Goal: Information Seeking & Learning: Learn about a topic

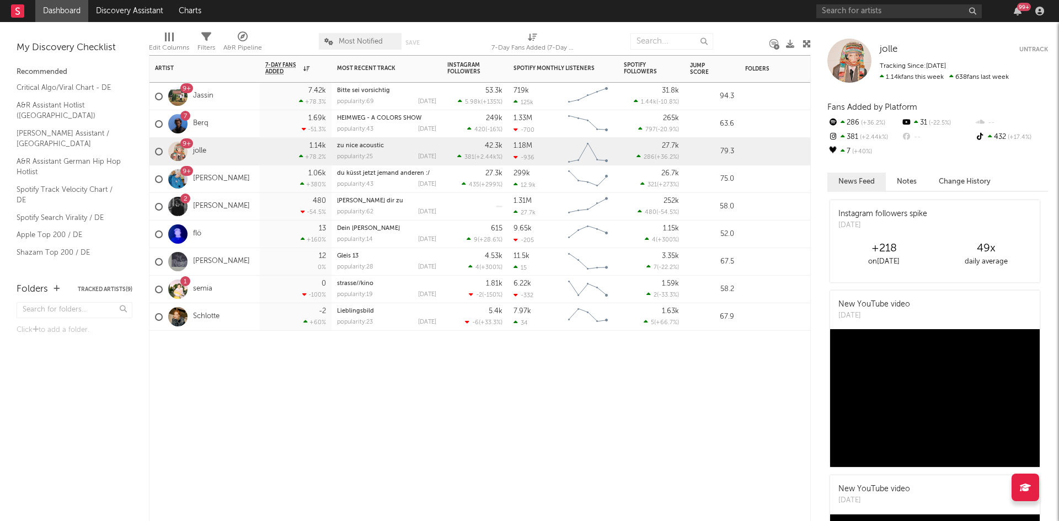
click at [386, 436] on div "Artist Notifications 7-Day Fans Added WoW % Change Most Recent Track Popularity…" at bounding box center [480, 288] width 662 height 466
click at [658, 39] on input "text" at bounding box center [672, 41] width 83 height 17
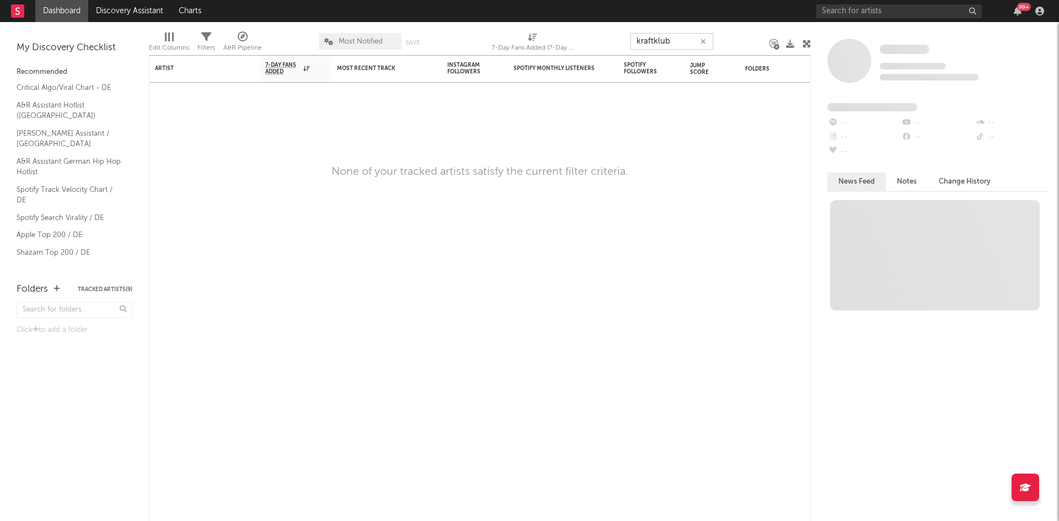
type input "kraftklub"
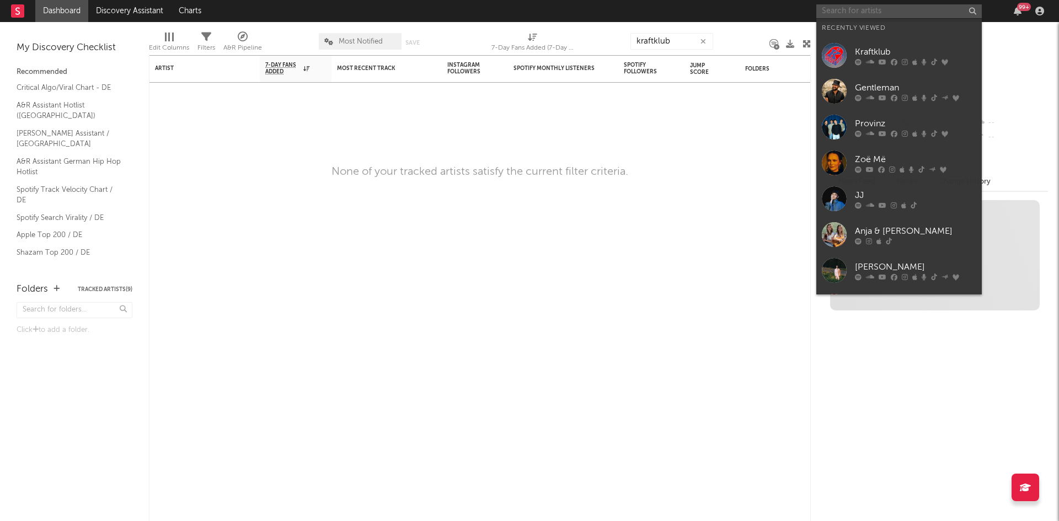
click at [884, 8] on input "text" at bounding box center [899, 11] width 166 height 14
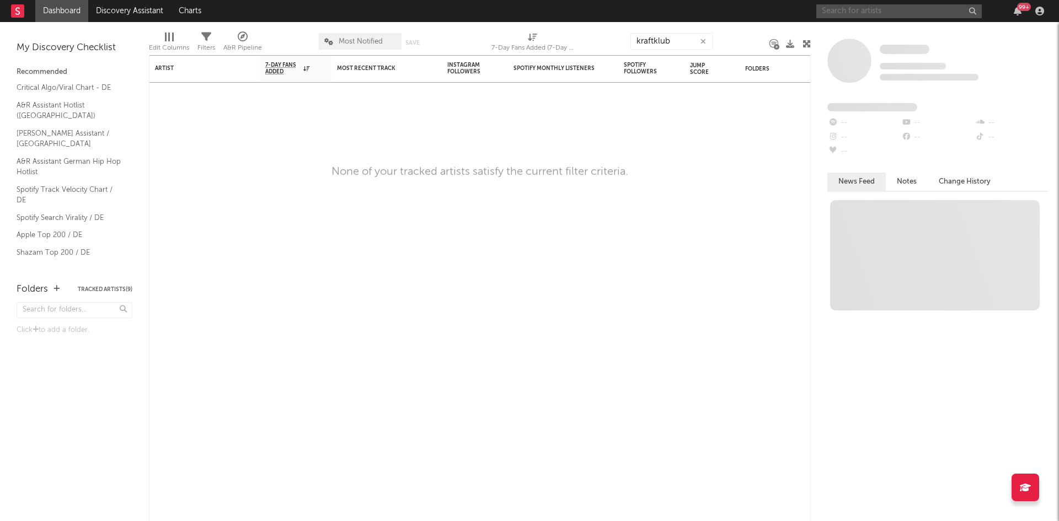
click at [857, 10] on input "text" at bounding box center [899, 11] width 166 height 14
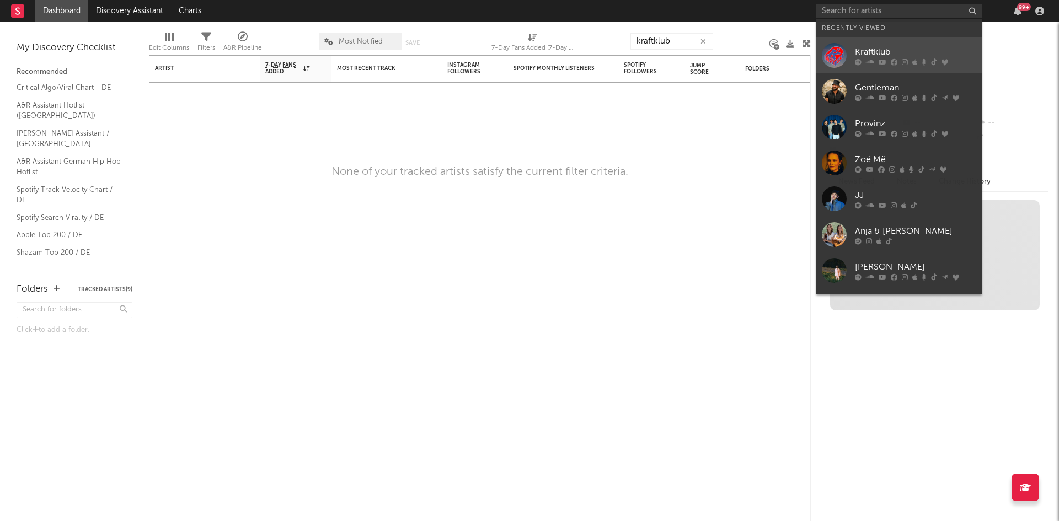
click at [876, 47] on div "Kraftklub" at bounding box center [915, 51] width 121 height 13
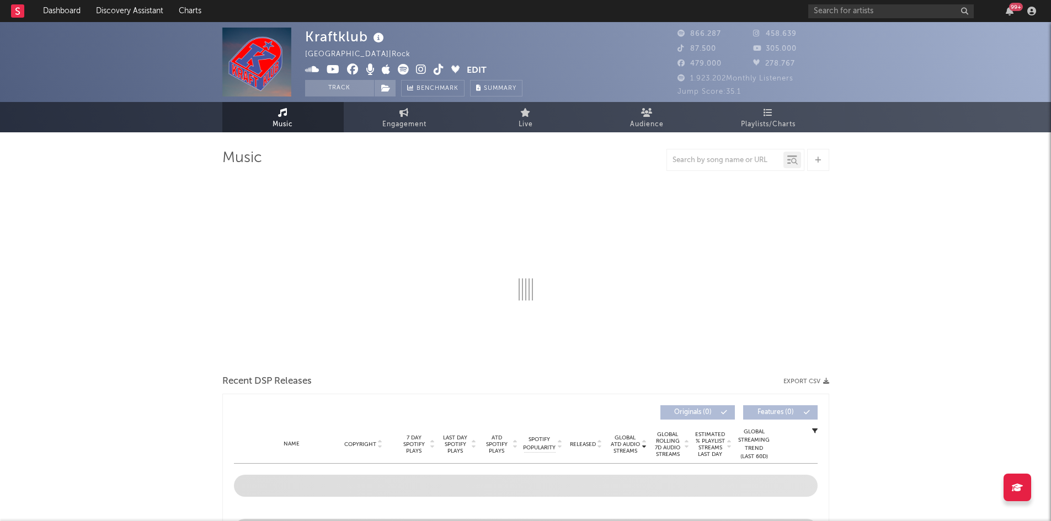
click at [339, 84] on button "Track" at bounding box center [339, 88] width 69 height 17
select select "6m"
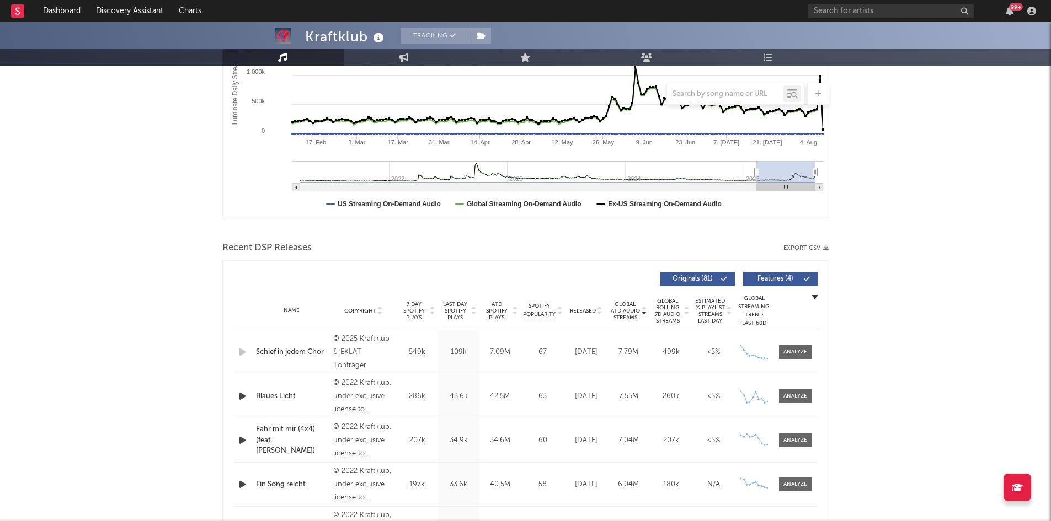
select select "6m"
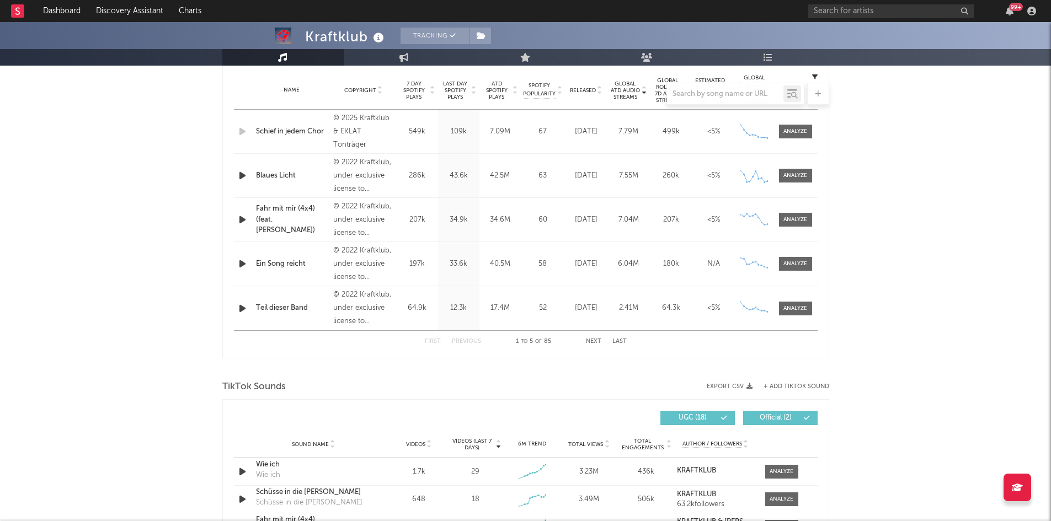
scroll to position [386, 0]
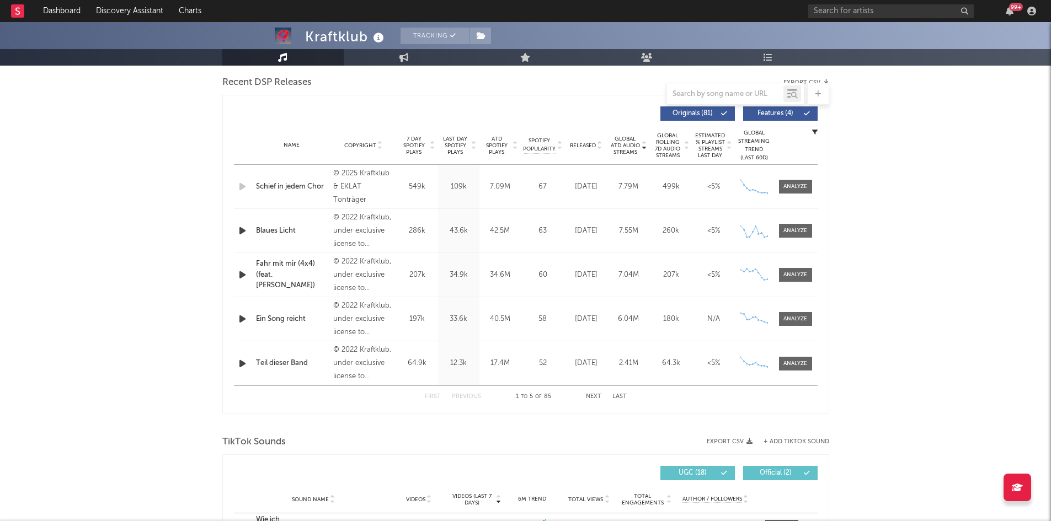
click at [291, 183] on div "Schief in jedem Chor" at bounding box center [292, 186] width 72 height 11
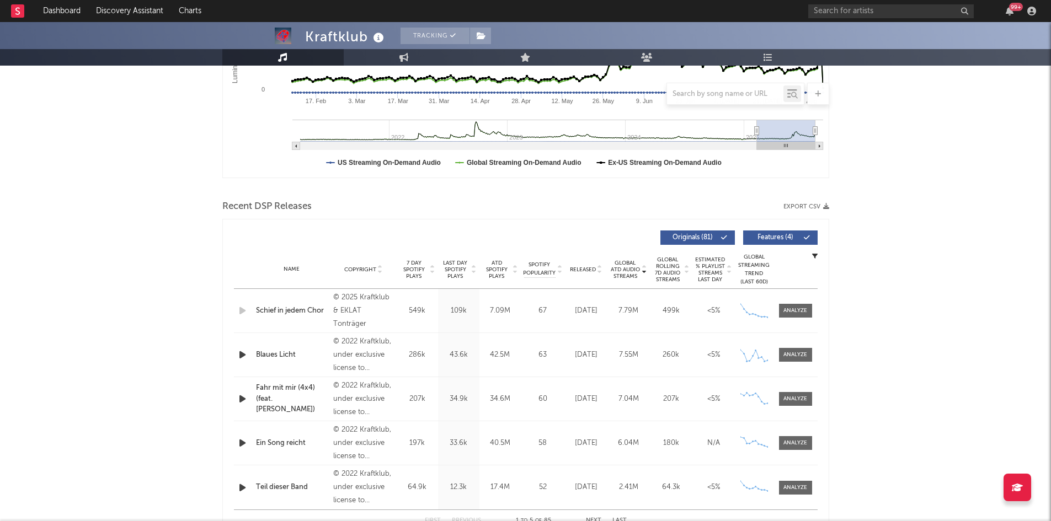
scroll to position [331, 0]
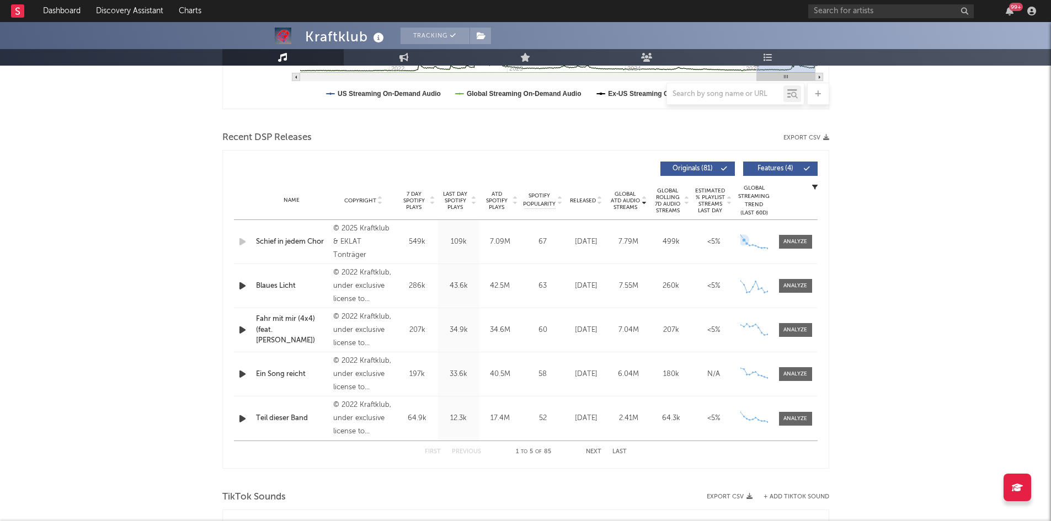
click at [744, 239] on icon at bounding box center [744, 240] width 4 height 4
click at [412, 254] on div "Name Schief in jedem Chor Copyright © 2025 Kraftklub & EKLAT Tonträger Label Ek…" at bounding box center [526, 242] width 584 height 44
click at [499, 233] on div "Name Schief in jedem Chor Copyright © 2025 Kraftklub & EKLAT Tonträger Label Ek…" at bounding box center [526, 242] width 584 height 44
click at [793, 244] on div at bounding box center [795, 242] width 24 height 8
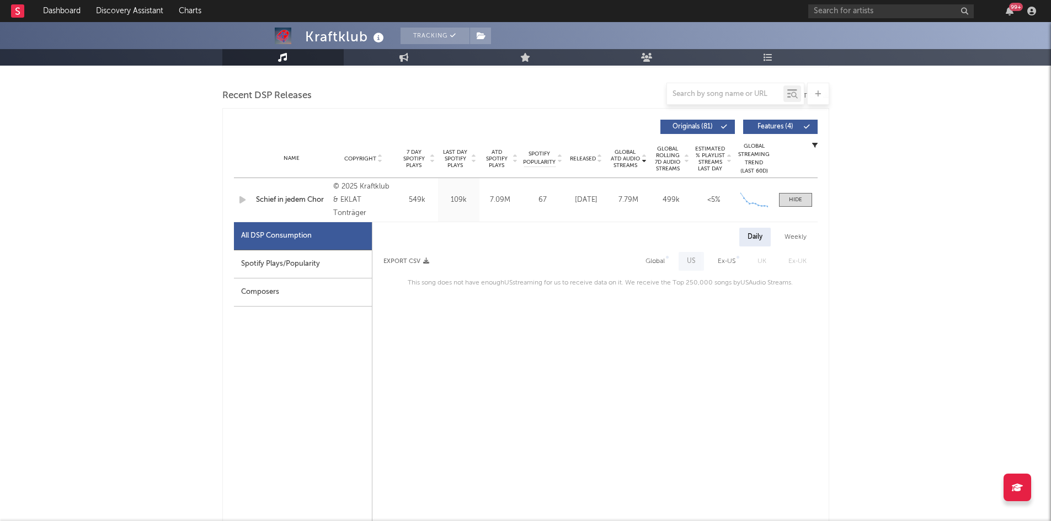
scroll to position [441, 0]
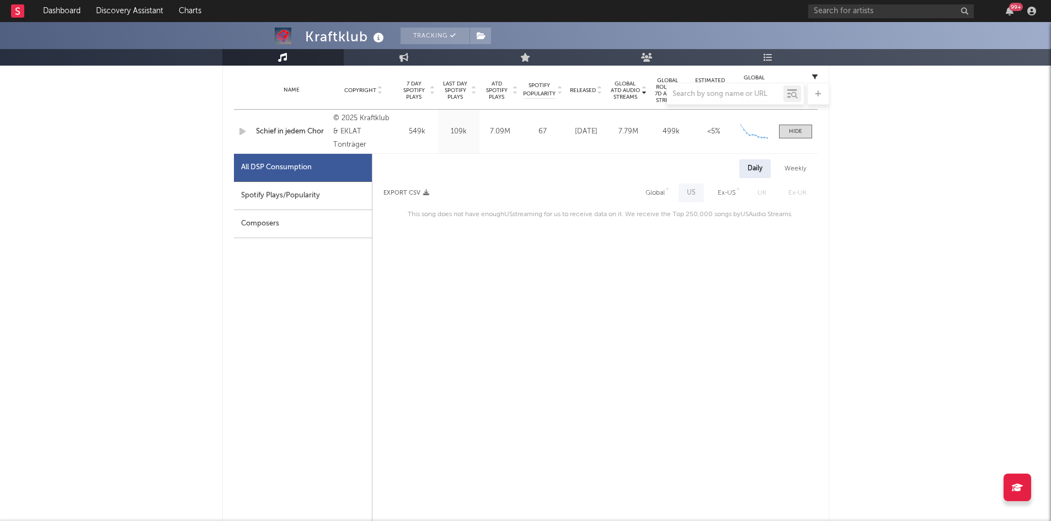
click at [303, 197] on div "Spotify Plays/Popularity" at bounding box center [303, 196] width 138 height 28
select select "1w"
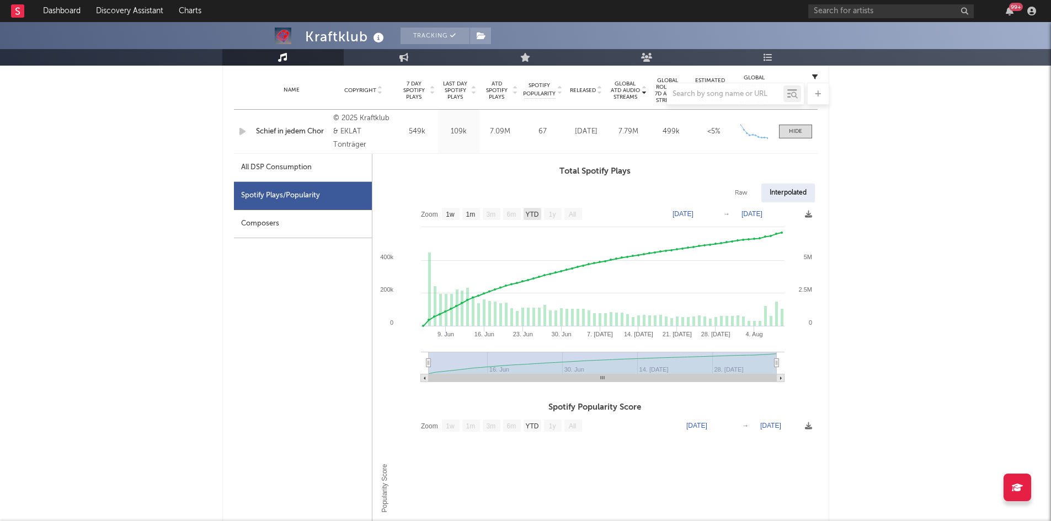
click at [537, 213] on text "YTD" at bounding box center [531, 215] width 13 height 8
select select "YTD"
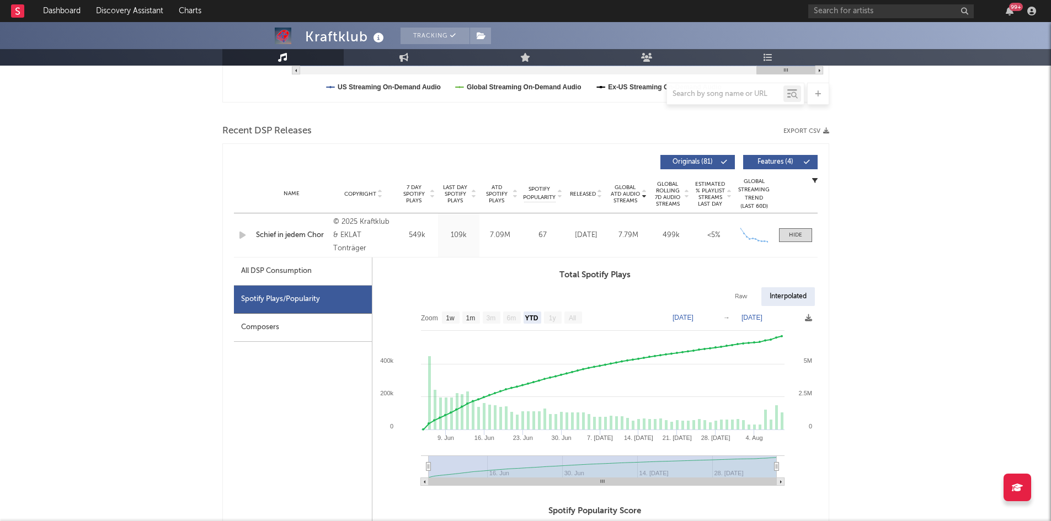
scroll to position [276, 0]
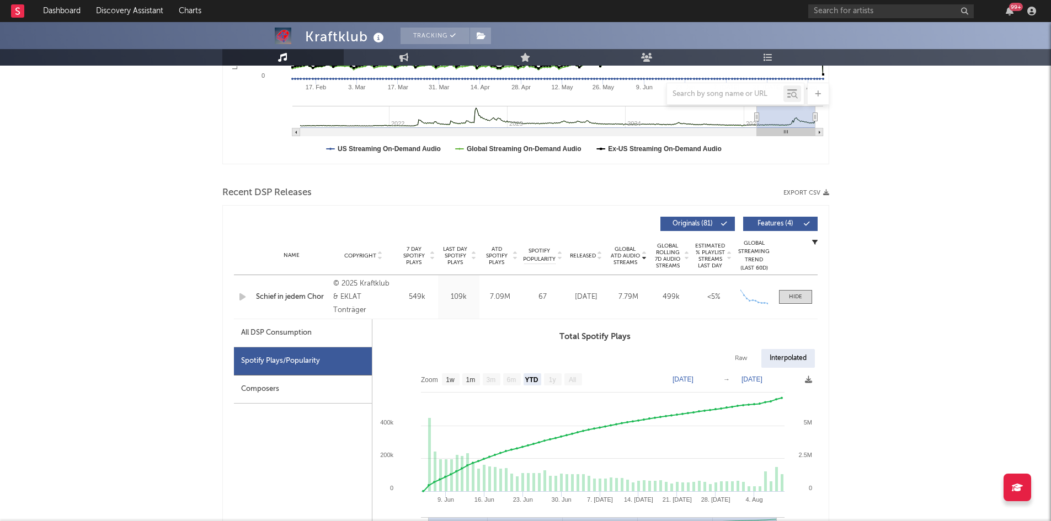
click at [263, 300] on div "Schief in jedem Chor" at bounding box center [292, 297] width 72 height 11
click at [797, 291] on span at bounding box center [795, 297] width 33 height 14
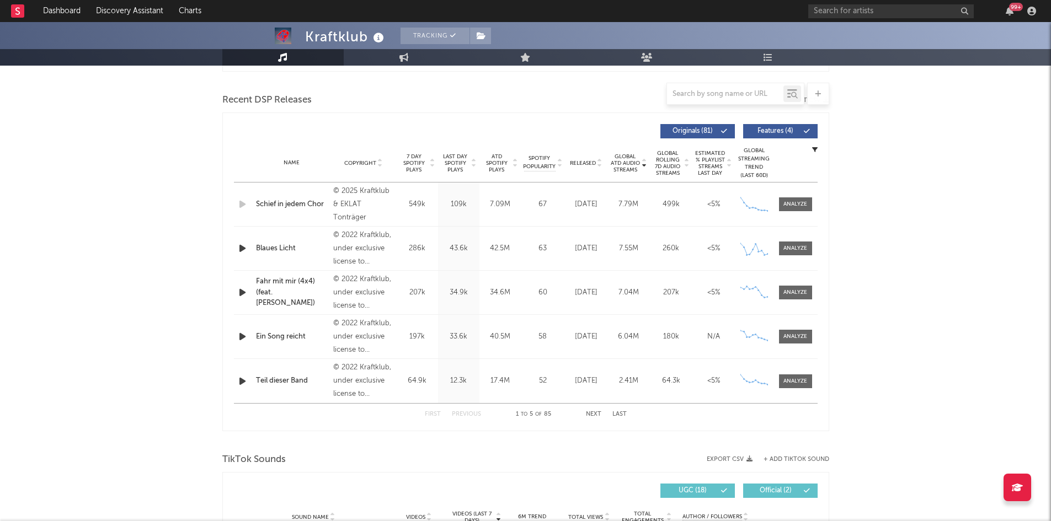
scroll to position [497, 0]
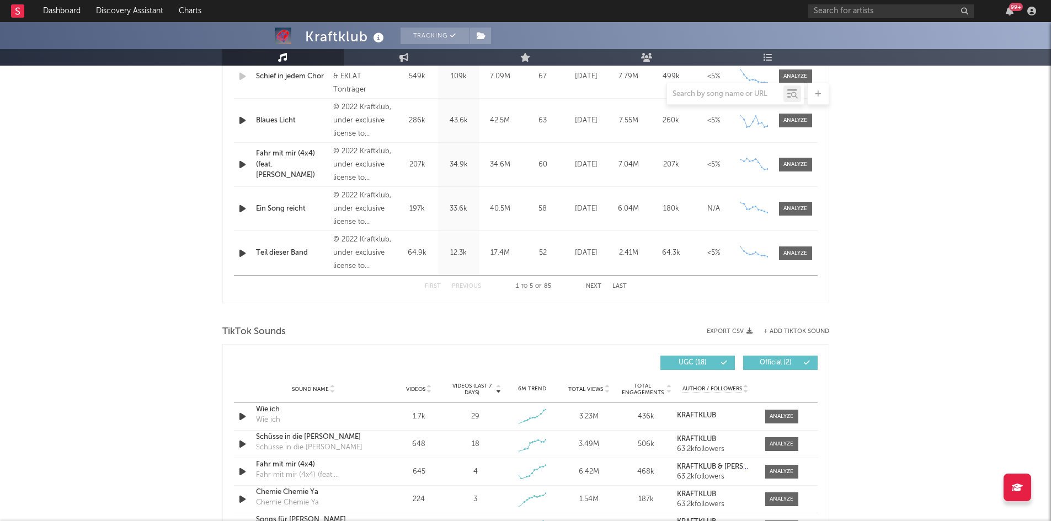
click at [599, 286] on button "Next" at bounding box center [593, 287] width 15 height 6
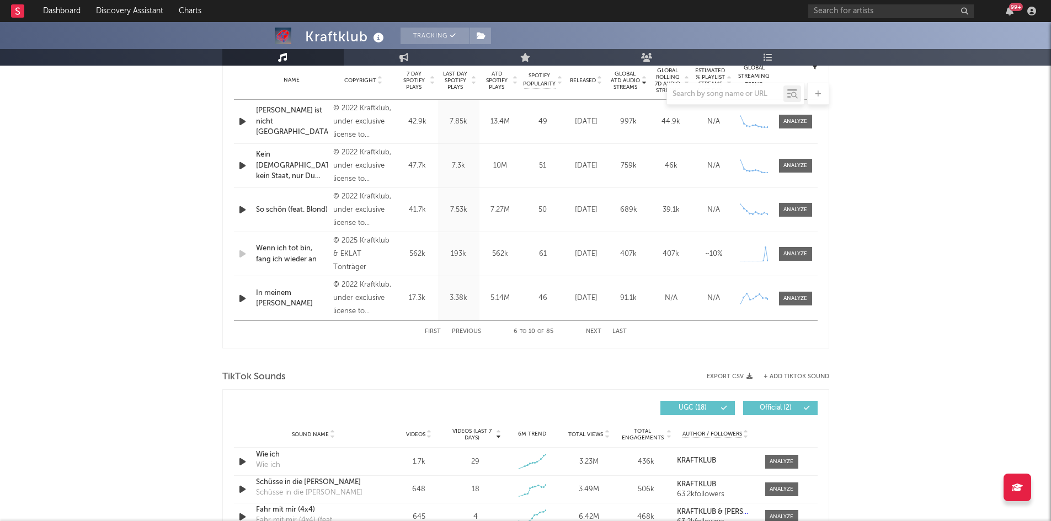
scroll to position [386, 0]
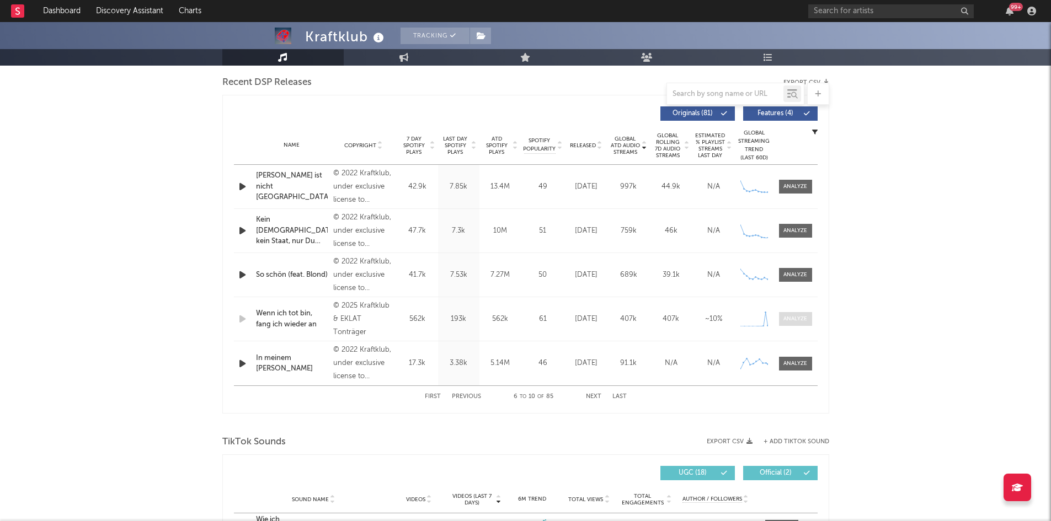
click at [799, 319] on div at bounding box center [795, 319] width 24 height 8
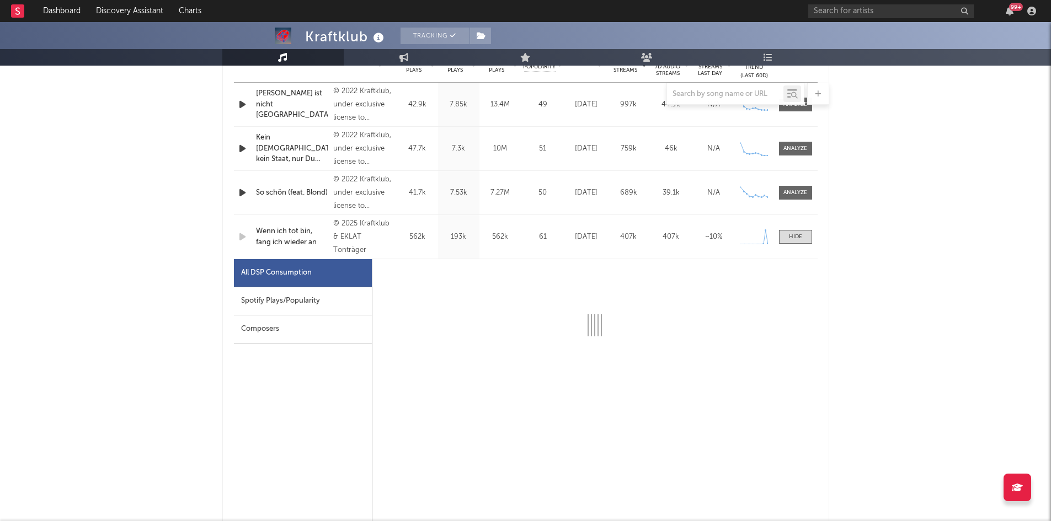
scroll to position [552, 0]
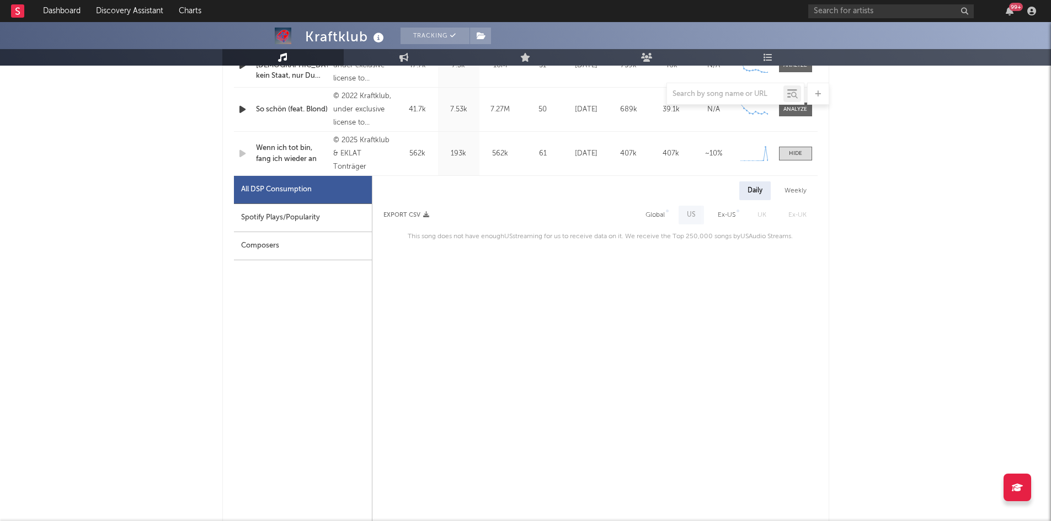
click at [338, 211] on div "Spotify Plays/Popularity" at bounding box center [303, 218] width 138 height 28
select select "1w"
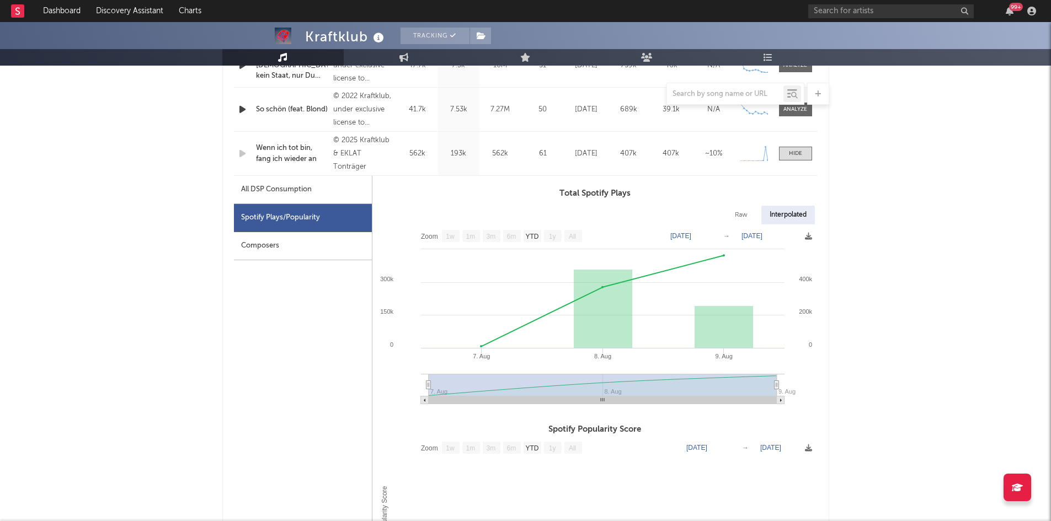
click at [310, 215] on div "Spotify Plays/Popularity" at bounding box center [303, 218] width 138 height 28
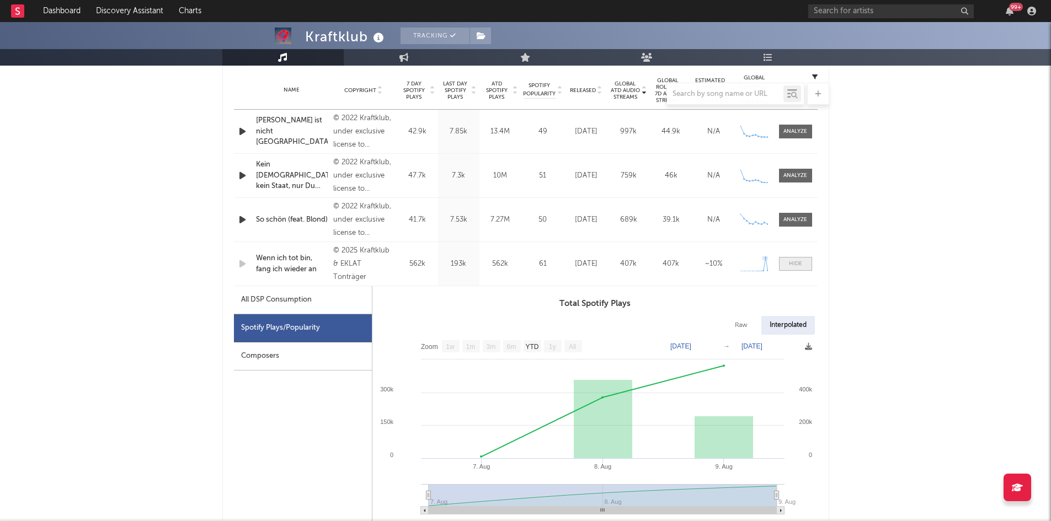
click at [797, 264] on div at bounding box center [795, 264] width 13 height 8
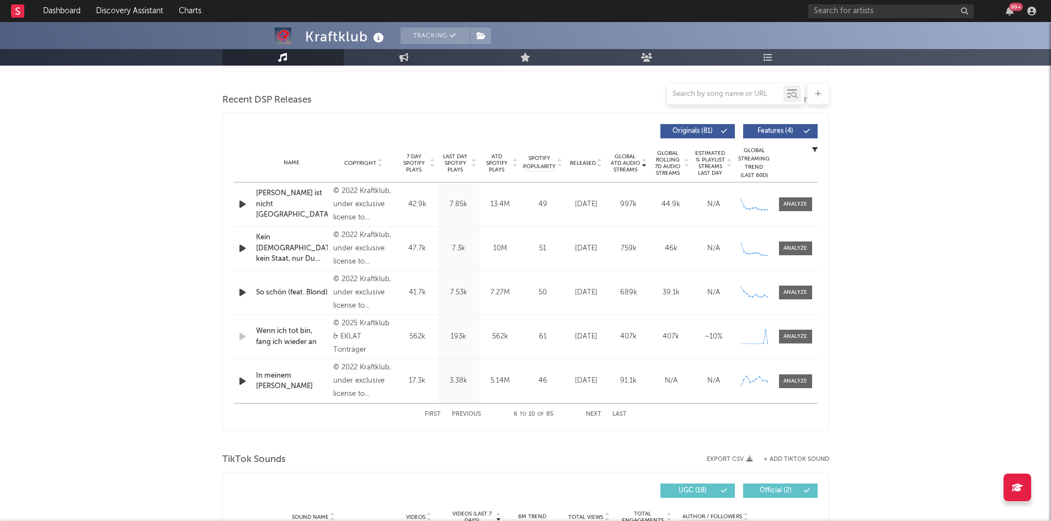
scroll to position [386, 0]
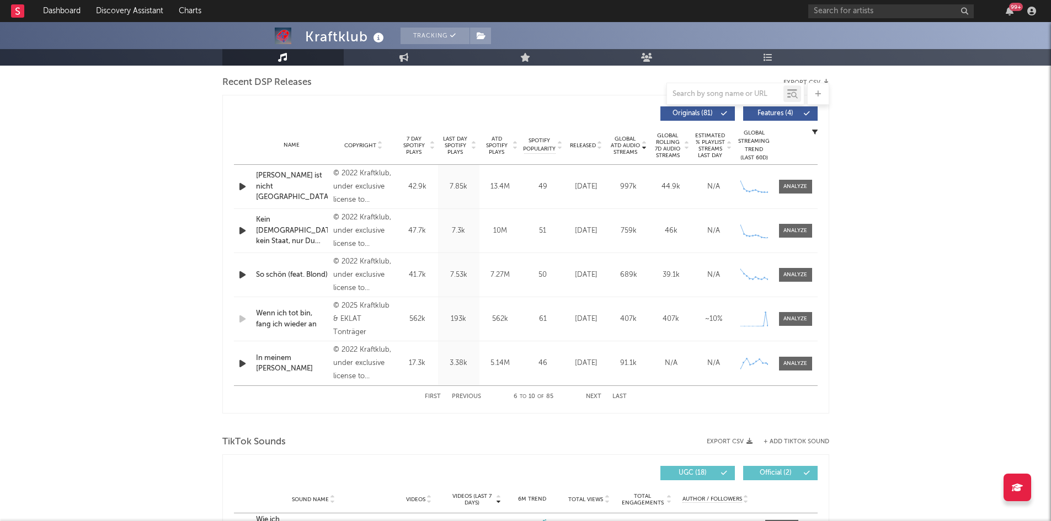
click at [429, 392] on div "First Previous 6 to 10 of 85 Next Last" at bounding box center [526, 397] width 202 height 22
click at [430, 394] on button "First" at bounding box center [433, 397] width 16 height 6
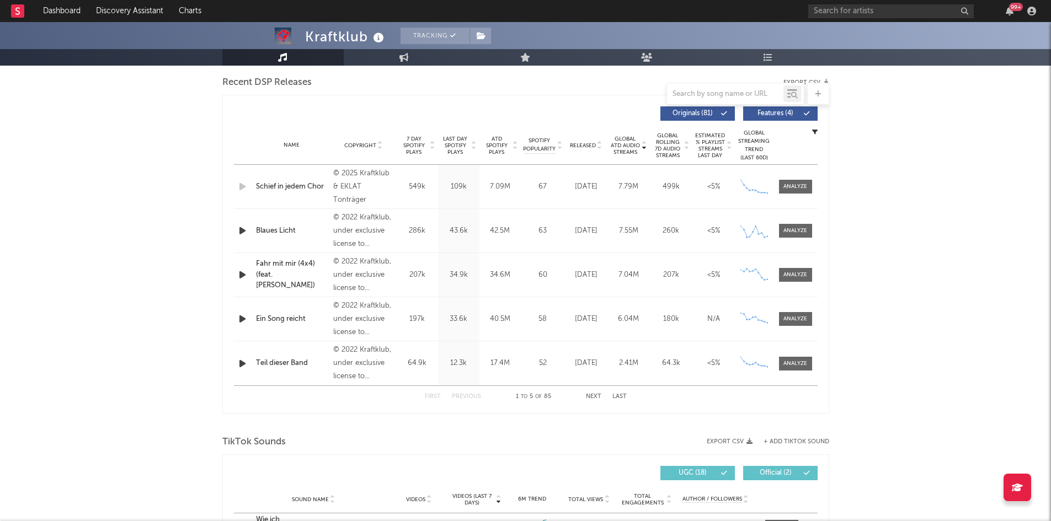
click at [640, 150] on div at bounding box center [643, 146] width 7 height 20
click at [640, 147] on div at bounding box center [643, 146] width 7 height 20
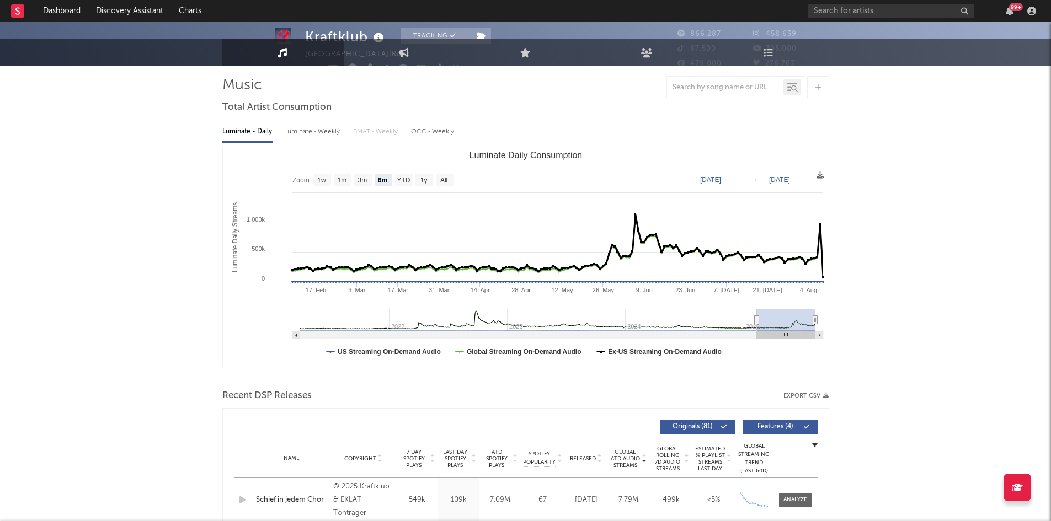
scroll to position [0, 0]
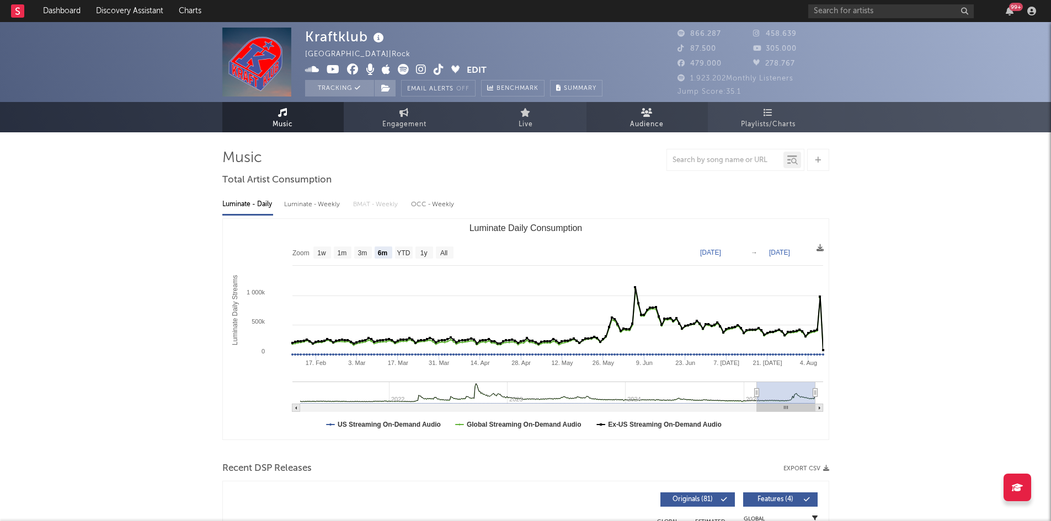
click at [653, 111] on link "Audience" at bounding box center [646, 117] width 121 height 30
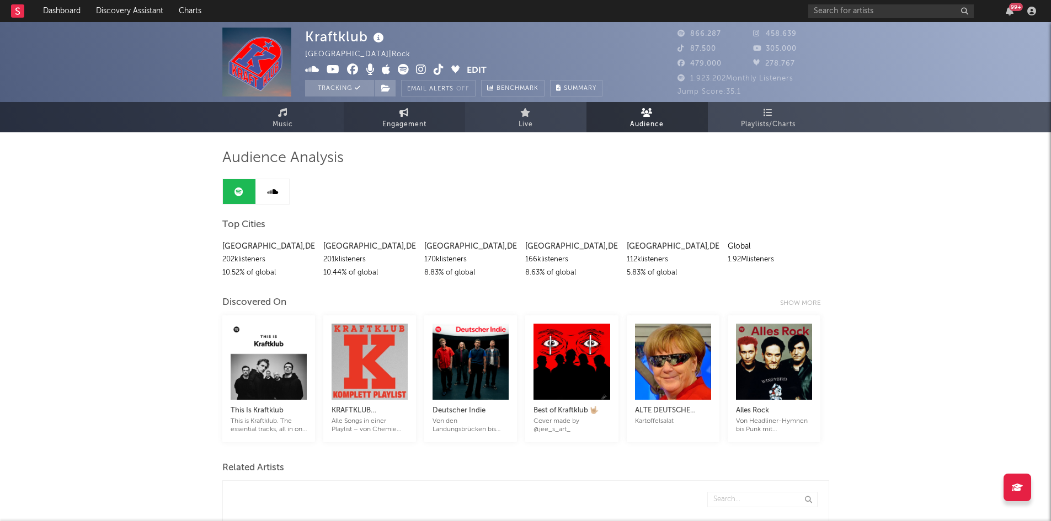
click at [397, 113] on link "Engagement" at bounding box center [404, 117] width 121 height 30
select select "1w"
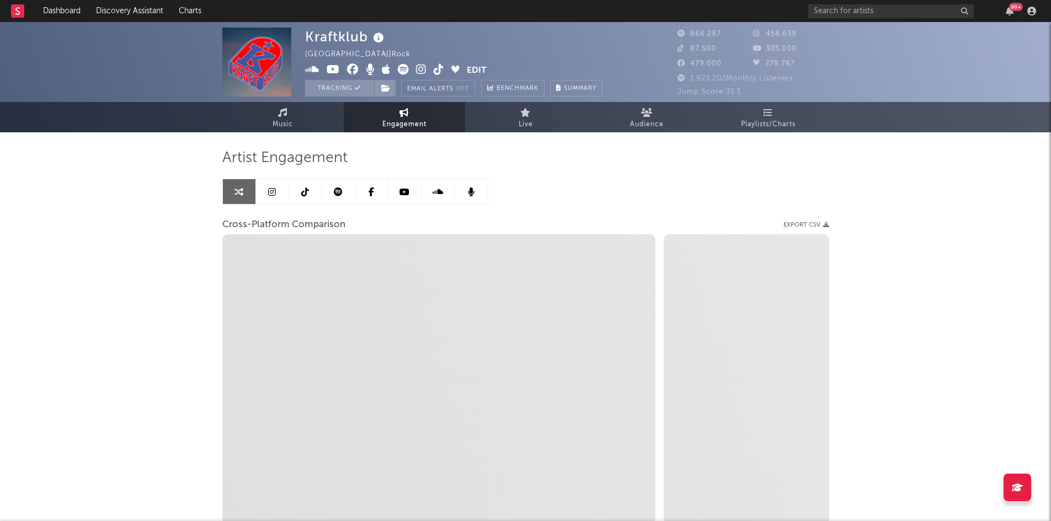
select select "1m"
